Goal: Book appointment/travel/reservation

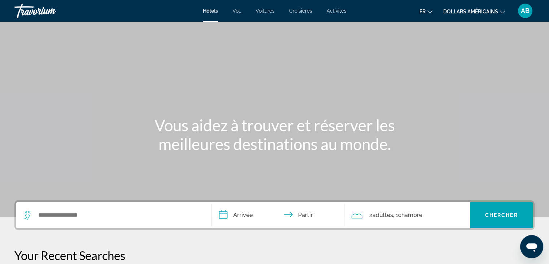
click at [397, 92] on div "Contenu principal" at bounding box center [274, 108] width 549 height 217
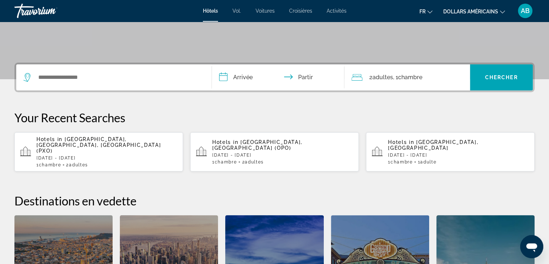
scroll to position [141, 0]
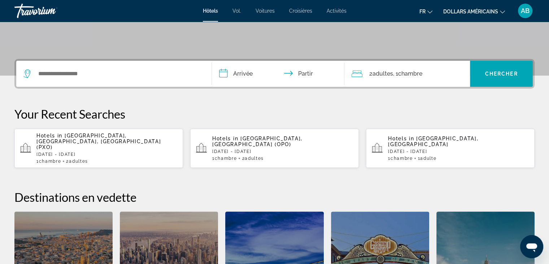
click at [194, 80] on div "Widget de recherche" at bounding box center [113, 74] width 181 height 26
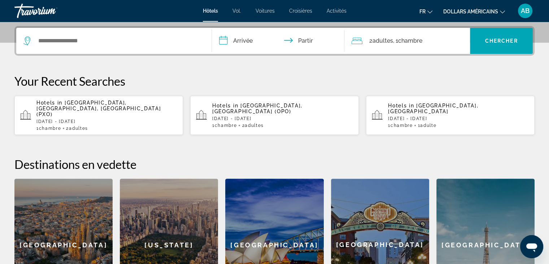
scroll to position [176, 0]
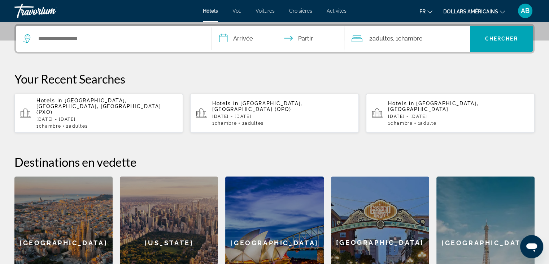
click at [181, 52] on div "**********" at bounding box center [274, 39] width 521 height 30
click at [168, 44] on div "Widget de recherche" at bounding box center [113, 39] width 181 height 26
click at [142, 32] on div "Widget de recherche" at bounding box center [113, 39] width 181 height 26
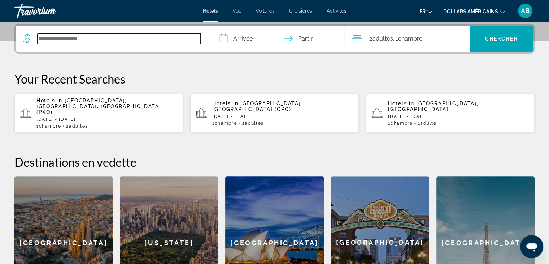
click at [43, 40] on input "Widget de recherche" at bounding box center [119, 38] width 163 height 11
click at [43, 38] on input "Widget de recherche" at bounding box center [119, 38] width 163 height 11
click at [44, 38] on input "Widget de recherche" at bounding box center [119, 38] width 163 height 11
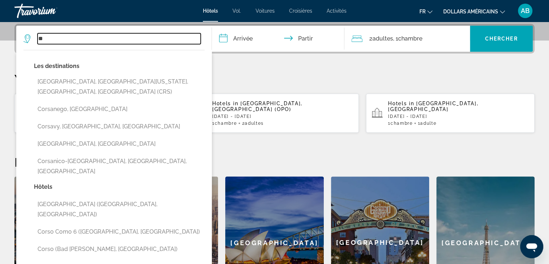
type input "*"
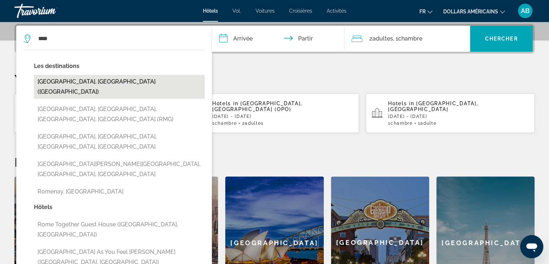
click at [121, 77] on button "[GEOGRAPHIC_DATA], [GEOGRAPHIC_DATA] ([GEOGRAPHIC_DATA])" at bounding box center [119, 87] width 171 height 24
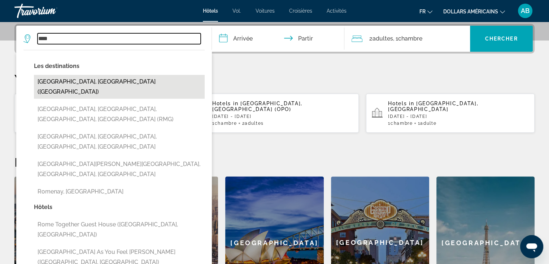
type input "**********"
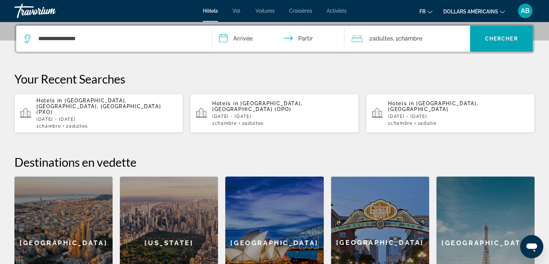
click at [253, 40] on input "**********" at bounding box center [280, 40] width 136 height 28
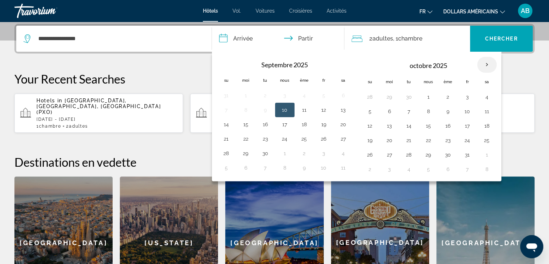
click at [485, 67] on th "Mois prochain" at bounding box center [488, 65] width 20 height 16
click at [486, 68] on th "Mois prochain" at bounding box center [488, 65] width 20 height 16
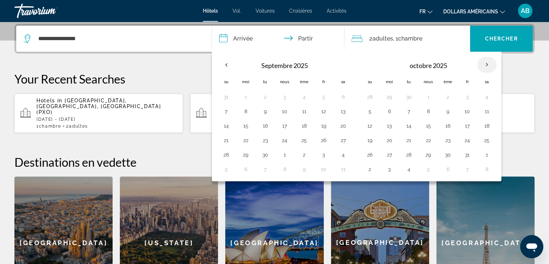
click at [486, 68] on th "Mois prochain" at bounding box center [488, 65] width 20 height 16
click at [484, 69] on th "Mois prochain" at bounding box center [488, 65] width 20 height 16
click at [408, 137] on button "21" at bounding box center [410, 140] width 12 height 10
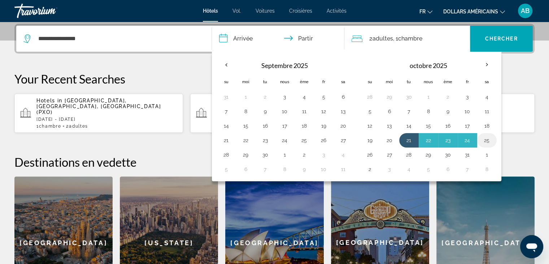
click at [486, 139] on button "25" at bounding box center [488, 140] width 12 height 10
type input "**********"
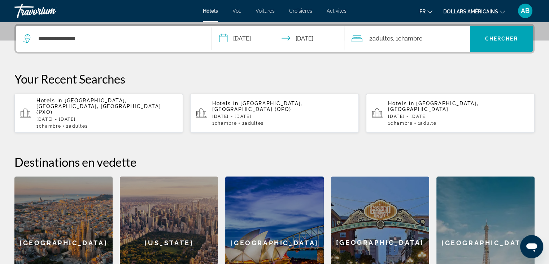
click at [379, 38] on font "adultes" at bounding box center [382, 38] width 21 height 7
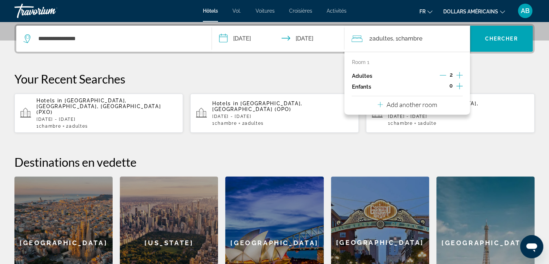
click at [440, 73] on icon "Decrement adults" at bounding box center [443, 75] width 7 height 7
click at [487, 43] on span "Widget de recherche" at bounding box center [501, 38] width 63 height 17
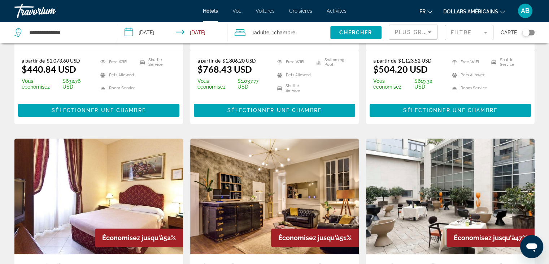
scroll to position [477, 0]
click at [30, 13] on div "Travorium" at bounding box center [50, 10] width 72 height 19
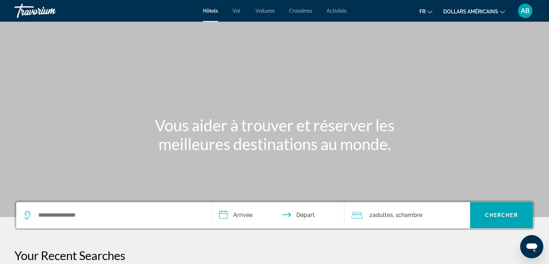
click at [29, 12] on div "Travorium" at bounding box center [50, 10] width 72 height 19
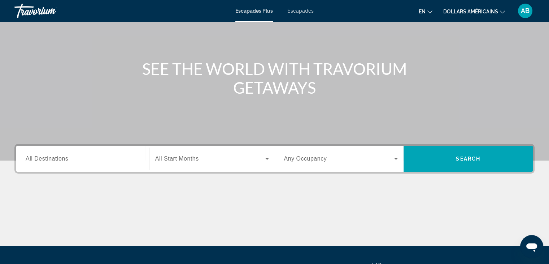
scroll to position [55, 0]
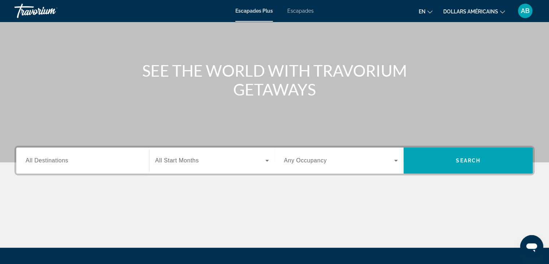
click at [30, 159] on span "All Destinations" at bounding box center [47, 160] width 43 height 6
click at [30, 159] on input "Destination All Destinations" at bounding box center [83, 160] width 114 height 9
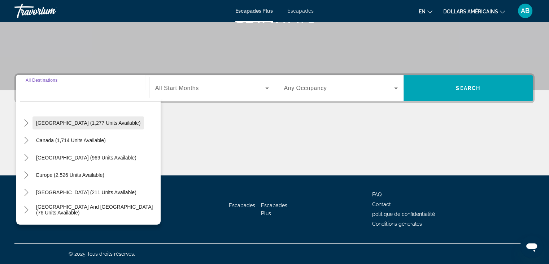
scroll to position [0, 0]
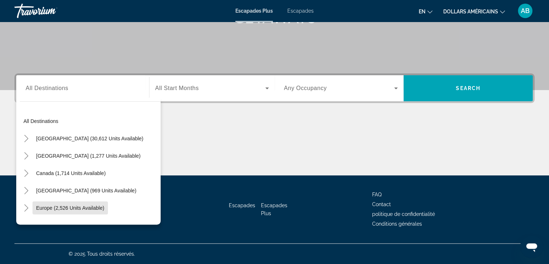
click at [81, 205] on span "Europe (2,526 units available)" at bounding box center [70, 208] width 68 height 6
type input "**********"
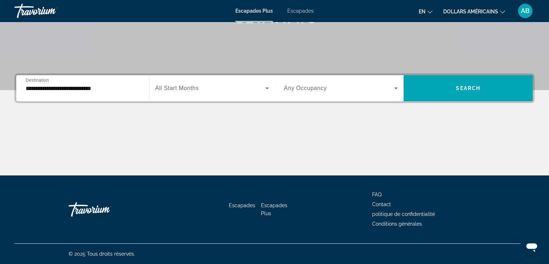
click at [190, 83] on div "Widget de recherche" at bounding box center [212, 88] width 114 height 20
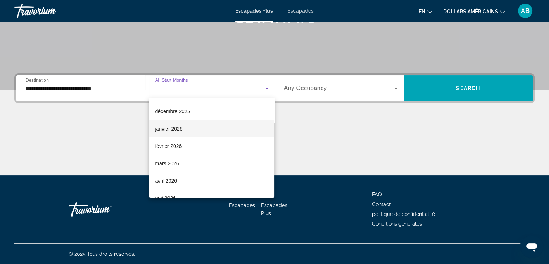
scroll to position [72, 0]
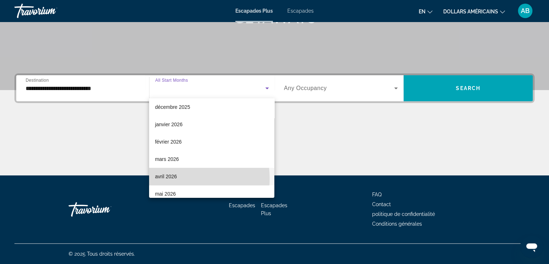
click at [176, 178] on font "avril 2026" at bounding box center [166, 176] width 22 height 6
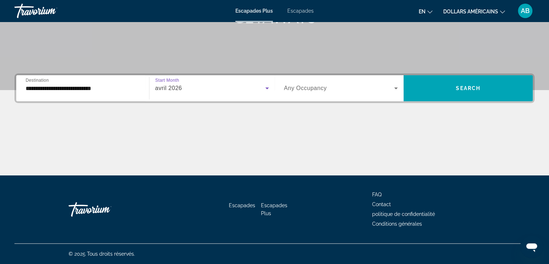
click at [354, 92] on span "Widget de recherche" at bounding box center [339, 88] width 111 height 9
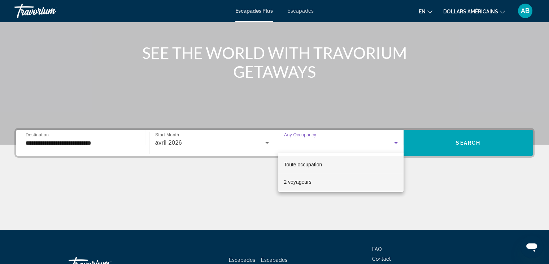
click at [309, 179] on font "2 voyageurs" at bounding box center [297, 182] width 27 height 6
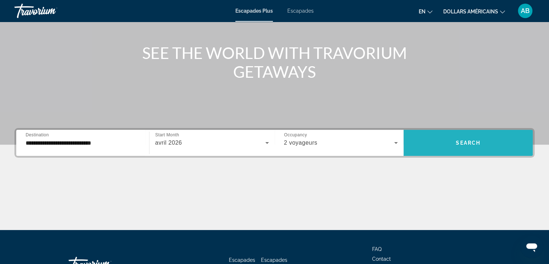
click at [472, 139] on span "Widget de recherche" at bounding box center [468, 142] width 129 height 17
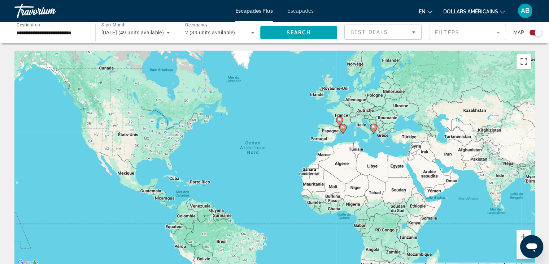
click at [344, 132] on gmp-advanced-marker "Contenu principal" at bounding box center [343, 129] width 7 height 11
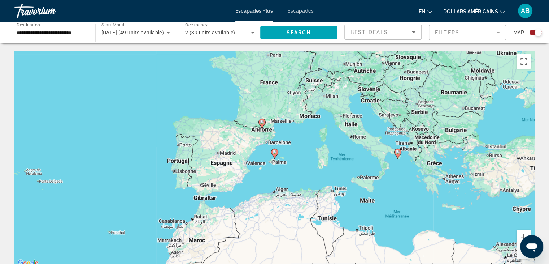
click at [399, 154] on image "Contenu principal" at bounding box center [398, 152] width 4 height 4
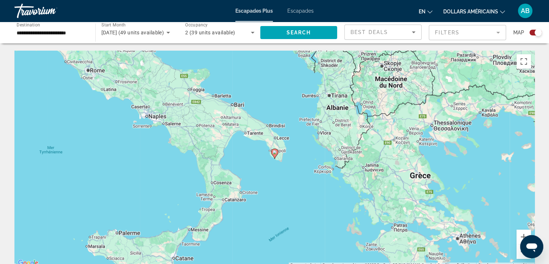
click at [277, 159] on div "Pour naviguer, appuyez sur les touches fléchées. Pour activer le glissement ave…" at bounding box center [274, 159] width 521 height 217
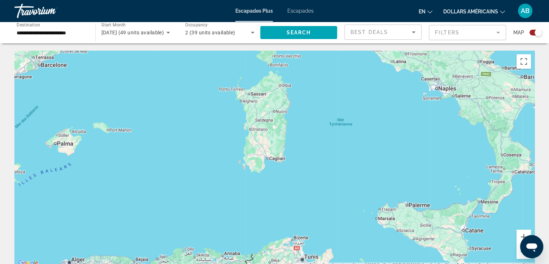
drag, startPoint x: 148, startPoint y: 164, endPoint x: 439, endPoint y: 136, distance: 292.2
click at [439, 136] on div "Pour naviguer, appuyez sur les touches fléchées. Pour activer le glissement ave…" at bounding box center [274, 159] width 521 height 217
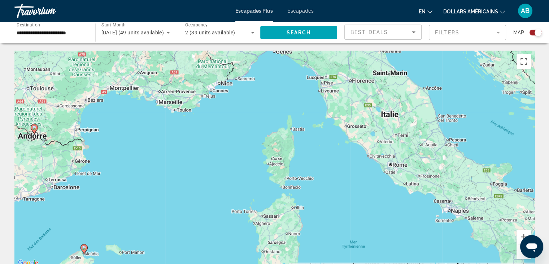
drag, startPoint x: 342, startPoint y: 133, endPoint x: 350, endPoint y: 237, distance: 104.7
click at [354, 256] on div "Pour naviguer, appuyez sur les touches fléchées. Pour activer le glissement ave…" at bounding box center [274, 159] width 521 height 217
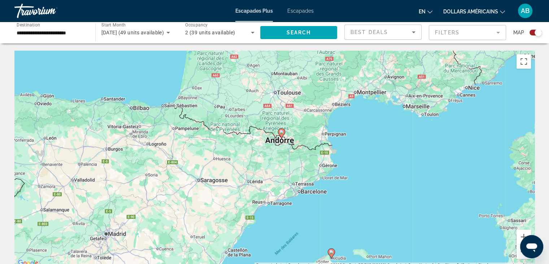
drag, startPoint x: 70, startPoint y: 163, endPoint x: 318, endPoint y: 168, distance: 248.3
click at [318, 168] on div "Pour naviguer, appuyez sur les touches fléchées. Pour activer le glissement ave…" at bounding box center [274, 159] width 521 height 217
click at [418, 176] on div "Pour naviguer, appuyez sur les touches fléchées. Pour activer le glissement ave…" at bounding box center [274, 159] width 521 height 217
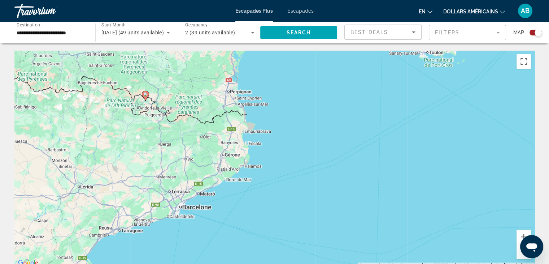
click at [418, 172] on div "Pour naviguer, appuyez sur les touches fléchées. Pour activer le glissement ave…" at bounding box center [274, 159] width 521 height 217
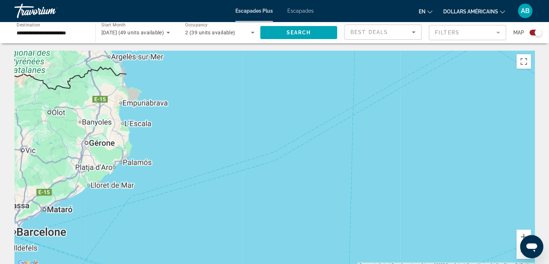
click at [418, 172] on div "Pour naviguer, appuyez sur les touches fléchées." at bounding box center [274, 159] width 521 height 217
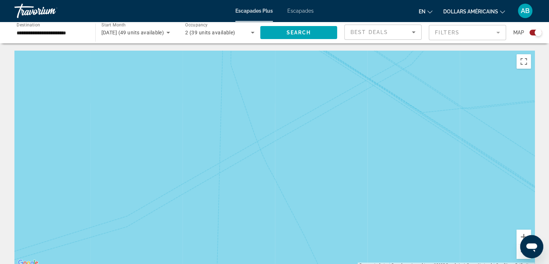
drag, startPoint x: 388, startPoint y: 157, endPoint x: 313, endPoint y: 212, distance: 93.2
click at [306, 223] on div "Pour naviguer, appuyez sur les touches fléchées." at bounding box center [274, 159] width 521 height 217
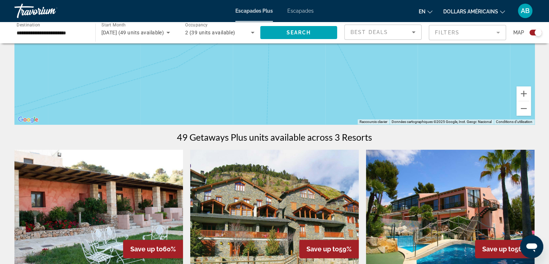
scroll to position [145, 0]
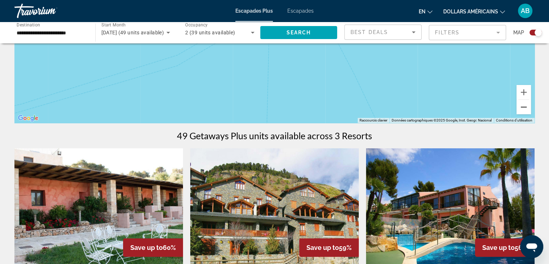
click at [529, 113] on button "Zoom arrière" at bounding box center [524, 107] width 14 height 14
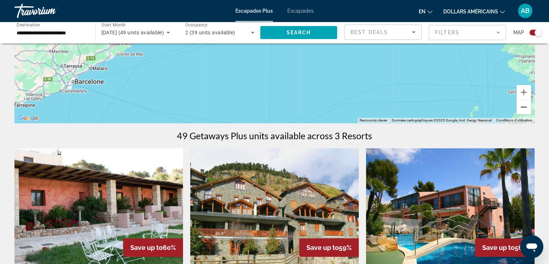
click at [524, 108] on button "Zoom arrière" at bounding box center [524, 107] width 14 height 14
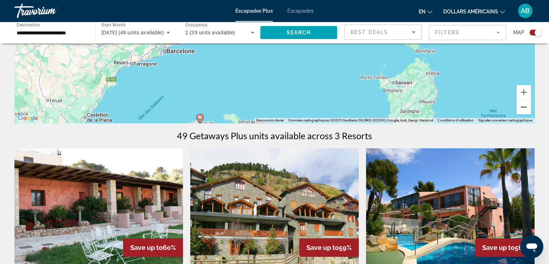
click at [524, 109] on button "Zoom arrière" at bounding box center [524, 107] width 14 height 14
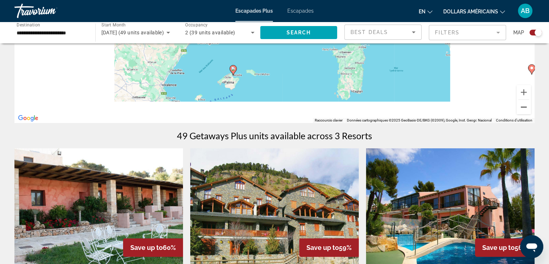
click at [524, 109] on button "Zoom arrière" at bounding box center [524, 107] width 14 height 14
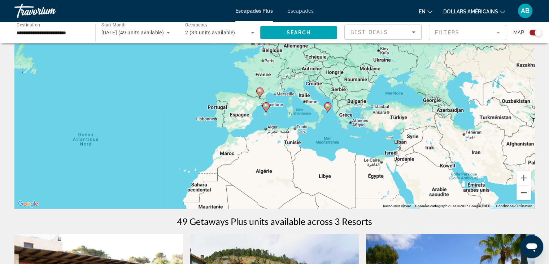
scroll to position [36, 0]
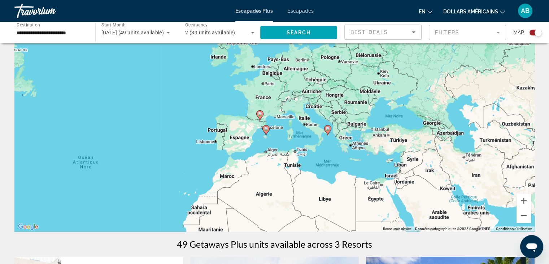
click at [265, 132] on icon "Contenu principal" at bounding box center [266, 129] width 7 height 9
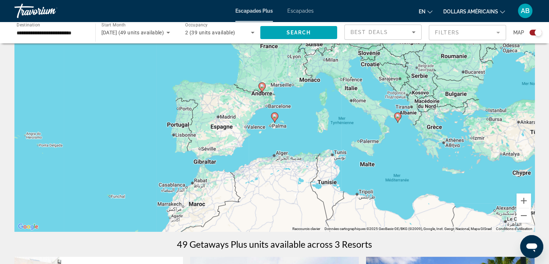
click at [276, 117] on image "Contenu principal" at bounding box center [275, 116] width 4 height 4
type input "**********"
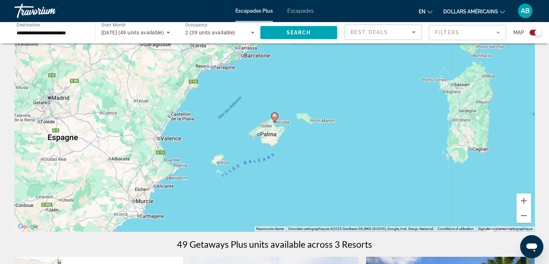
click at [273, 117] on image "Contenu principal" at bounding box center [275, 116] width 4 height 4
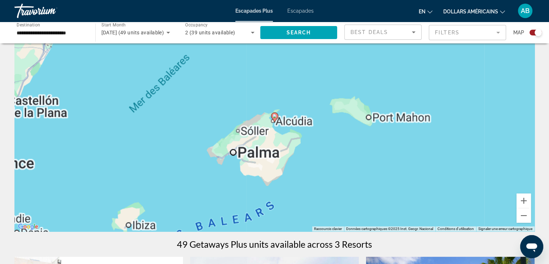
click at [273, 117] on image "Contenu principal" at bounding box center [275, 116] width 4 height 4
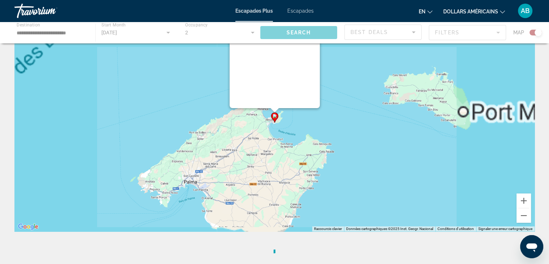
scroll to position [0, 0]
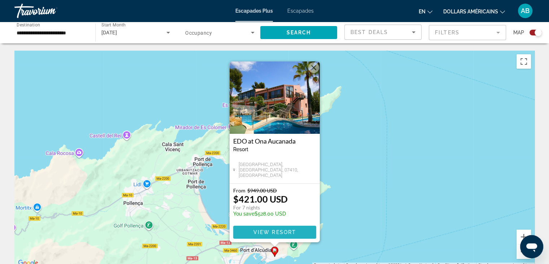
click at [277, 234] on span "View Resort" at bounding box center [274, 232] width 43 height 6
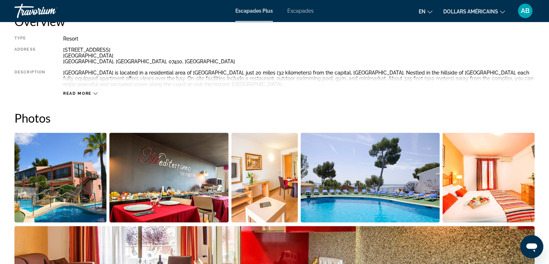
scroll to position [361, 0]
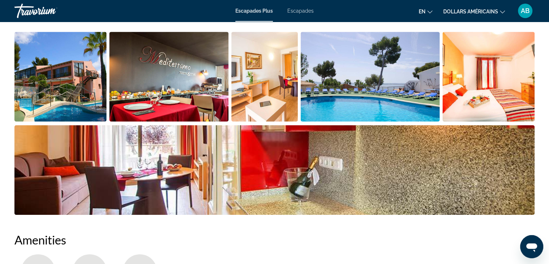
click at [504, 100] on img "Open full-screen image slider" at bounding box center [489, 77] width 92 height 90
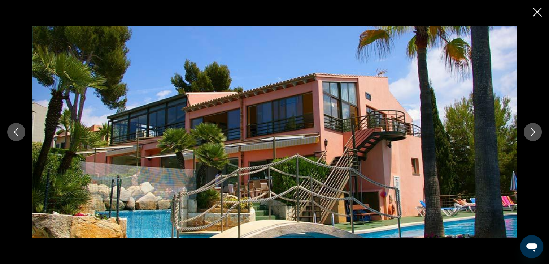
scroll to position [542, 0]
click at [533, 130] on icon "Next image" at bounding box center [533, 132] width 9 height 9
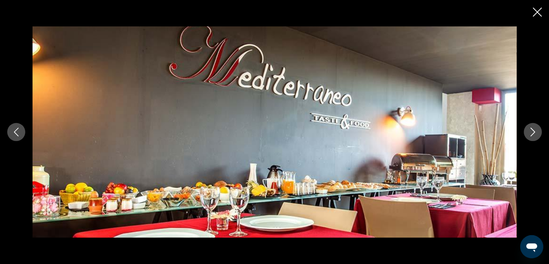
click at [533, 130] on icon "Next image" at bounding box center [533, 132] width 9 height 9
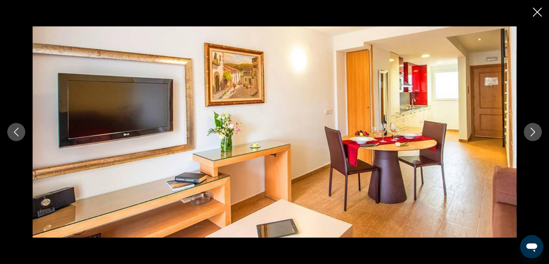
click at [533, 130] on icon "Next image" at bounding box center [533, 132] width 9 height 9
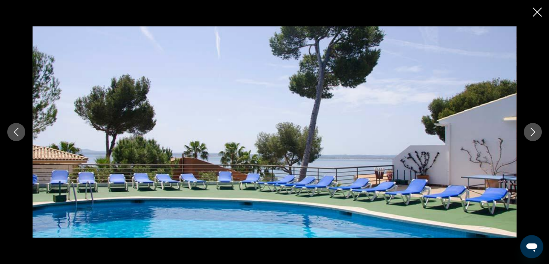
click at [533, 130] on icon "Next image" at bounding box center [533, 132] width 9 height 9
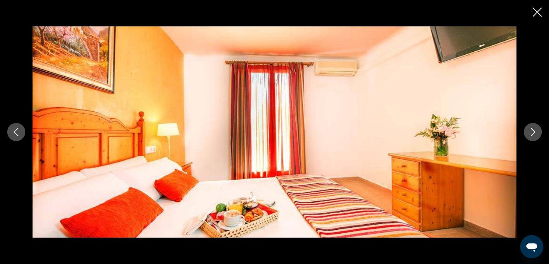
click at [533, 130] on icon "Next image" at bounding box center [533, 132] width 9 height 9
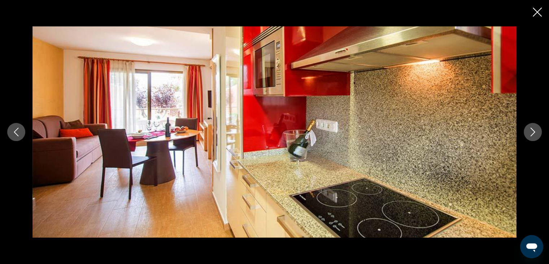
click at [533, 130] on icon "Next image" at bounding box center [533, 132] width 9 height 9
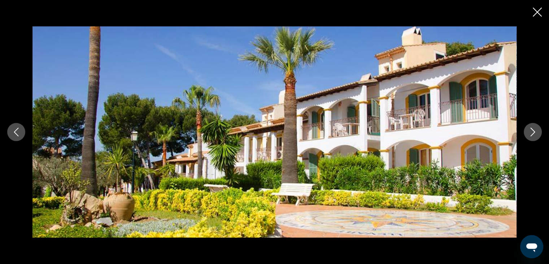
click at [533, 12] on div "prev next" at bounding box center [274, 132] width 549 height 264
